Goal: Check status

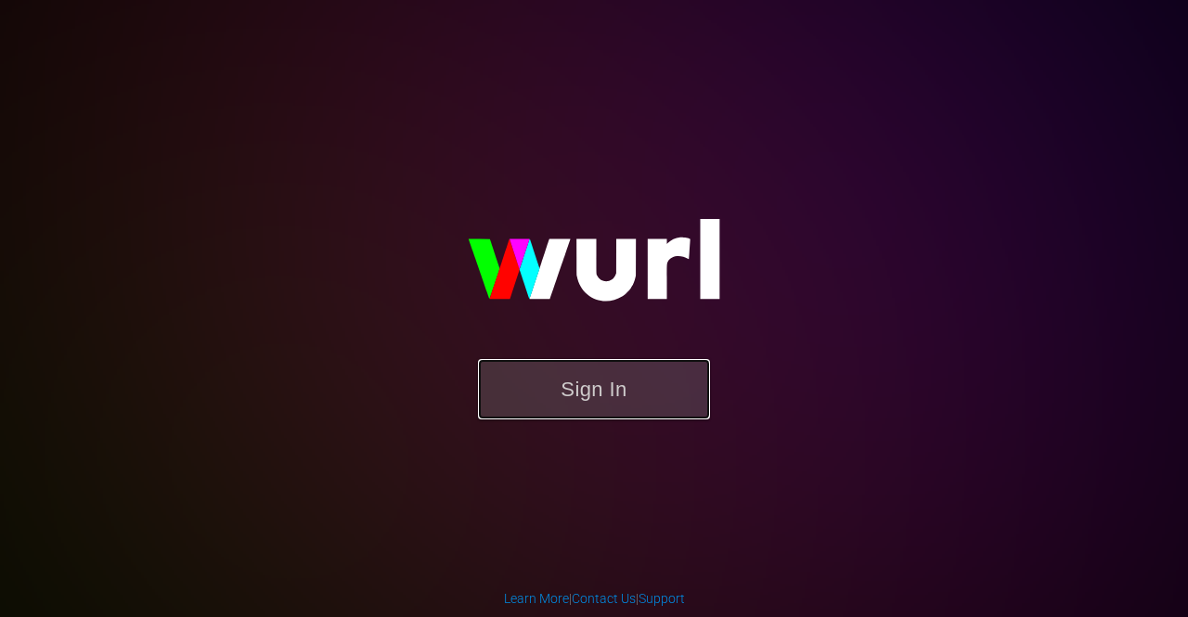
click at [566, 390] on button "Sign In" at bounding box center [594, 389] width 232 height 60
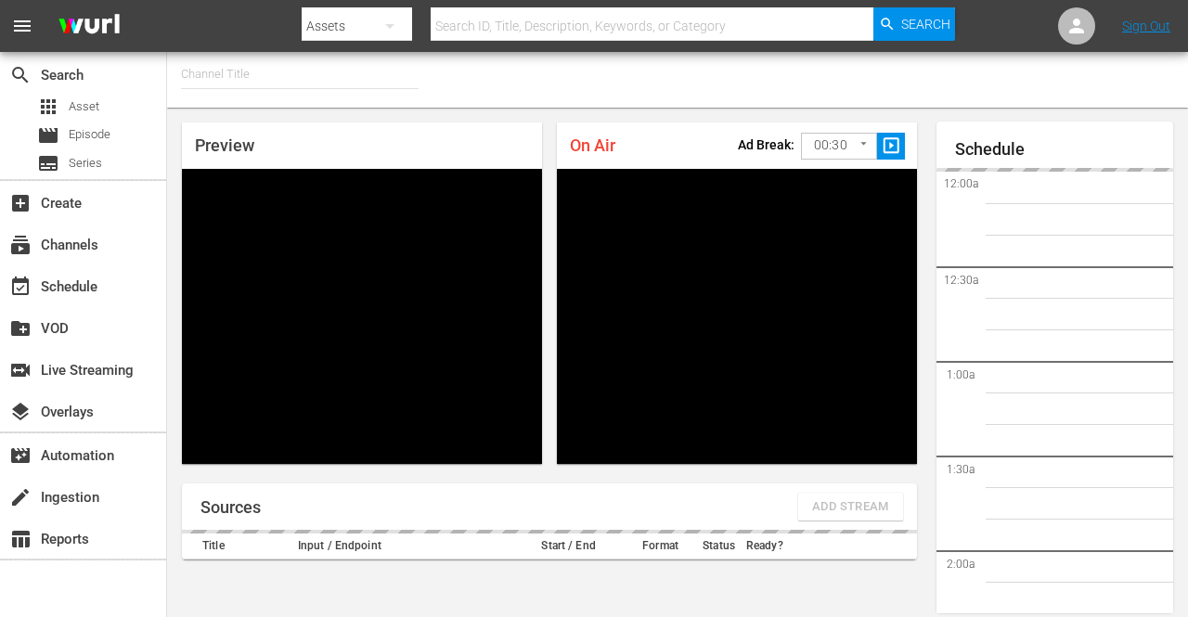
type input "FIFA+ English Global (1781)"
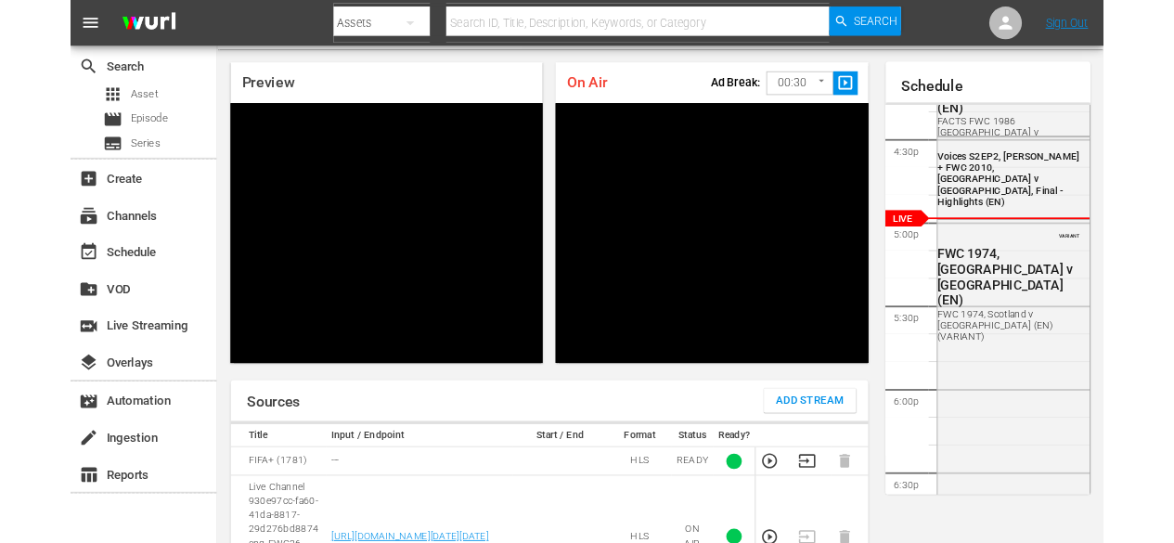
scroll to position [145, 0]
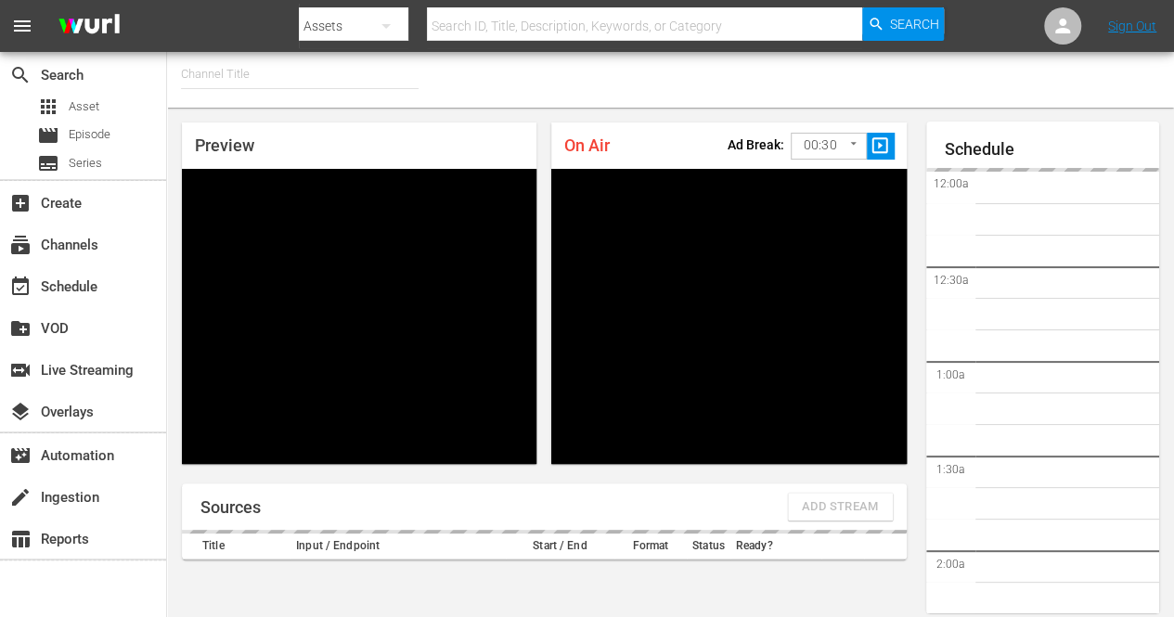
type input "FIFA+ Italian Local (1779)"
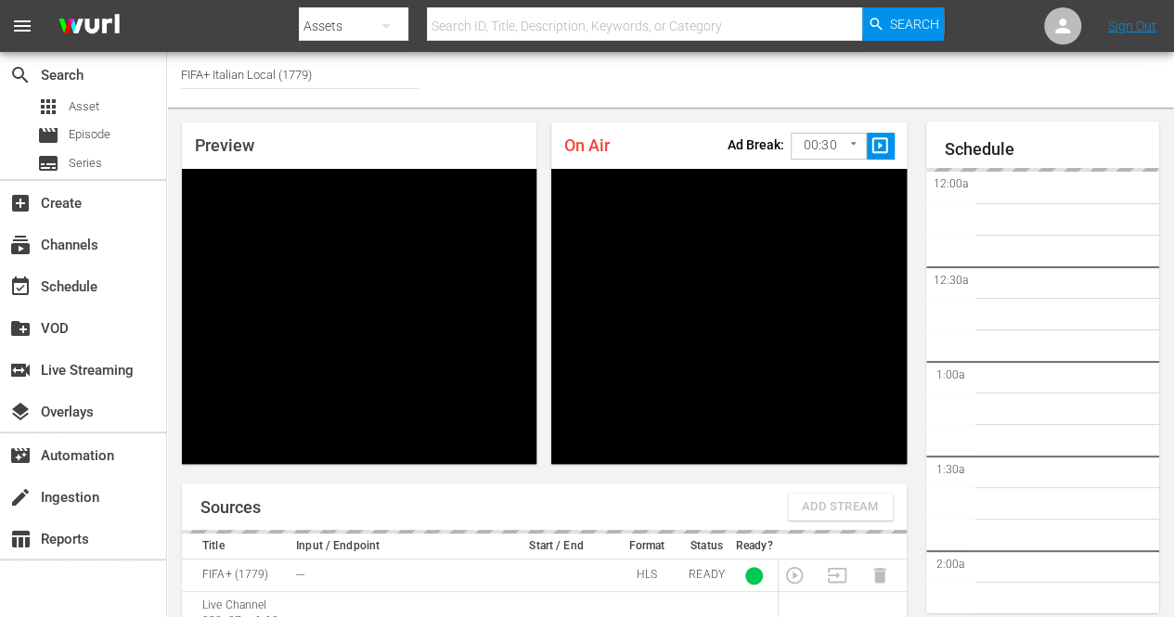
scroll to position [84, 0]
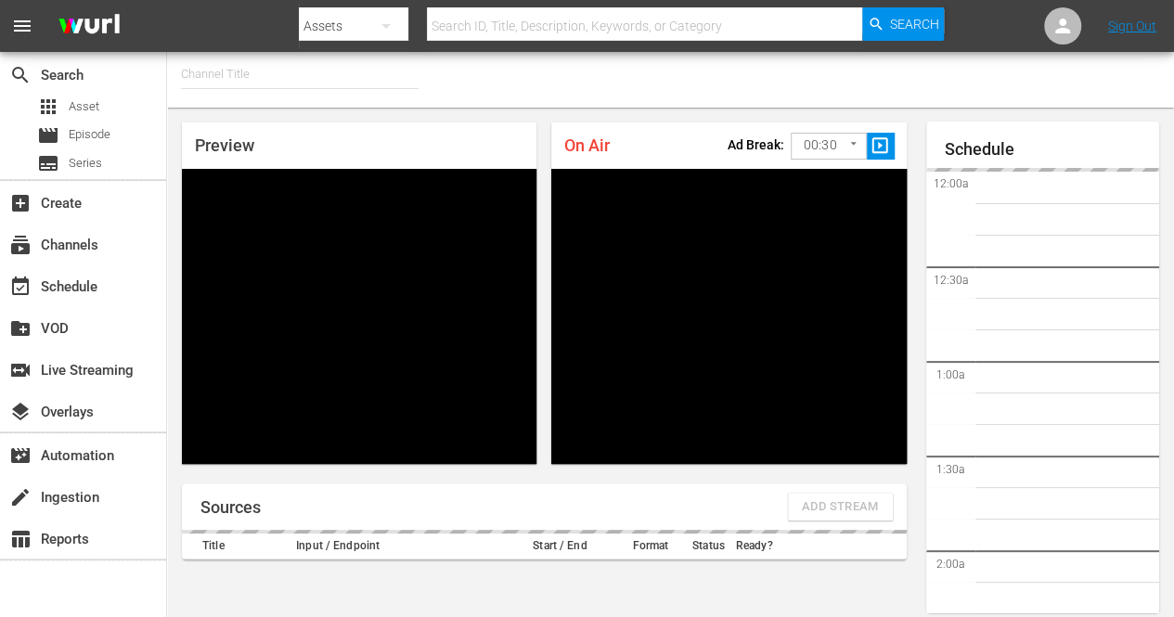
type input "FIFA+ Portuguese Local (1776)"
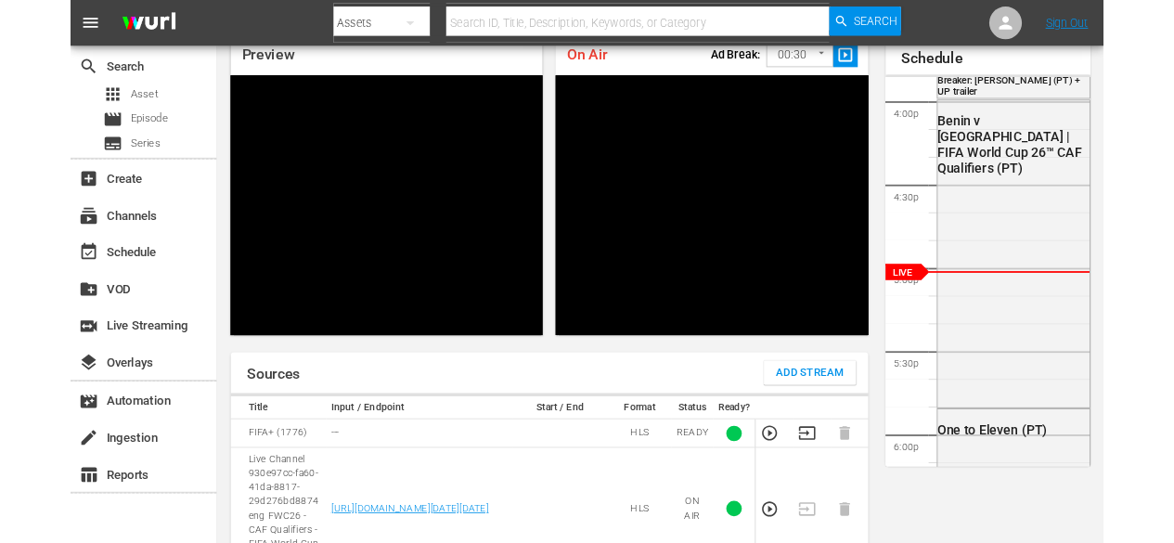
scroll to position [2909, 0]
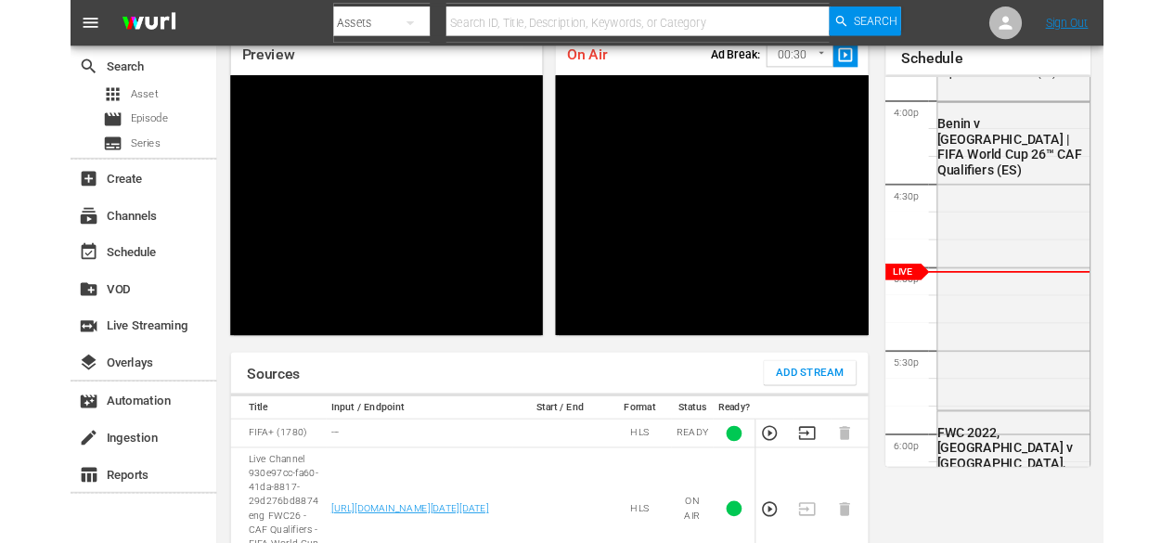
scroll to position [84, 0]
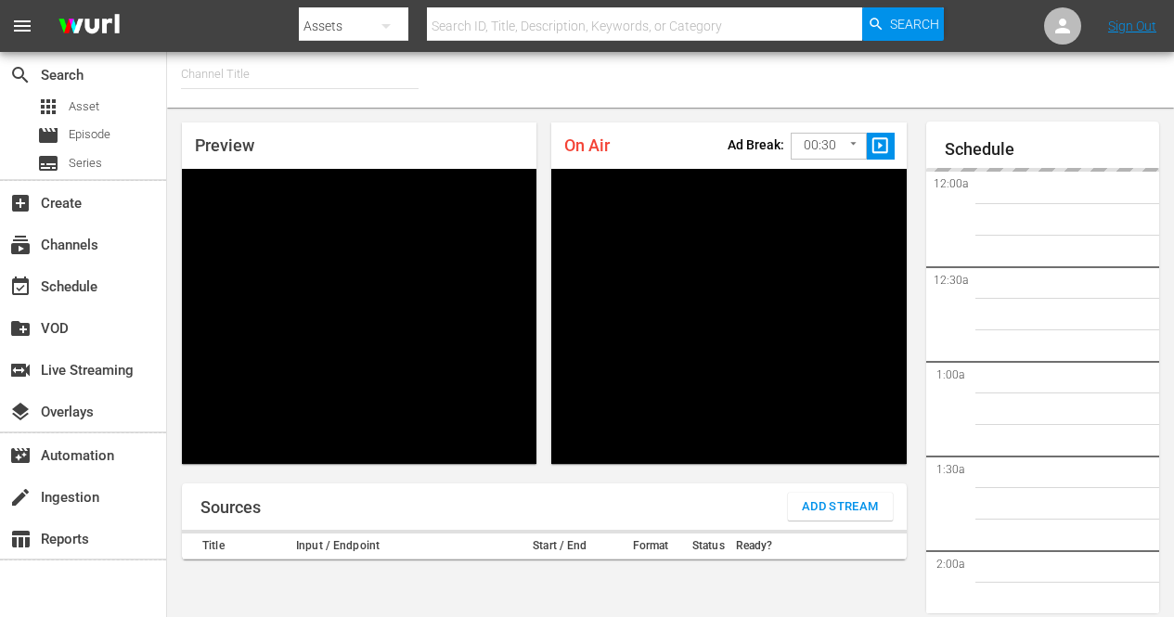
type input "FIFA+ [DEMOGRAPHIC_DATA]-Local-MX (1855)"
